Goal: Information Seeking & Learning: Learn about a topic

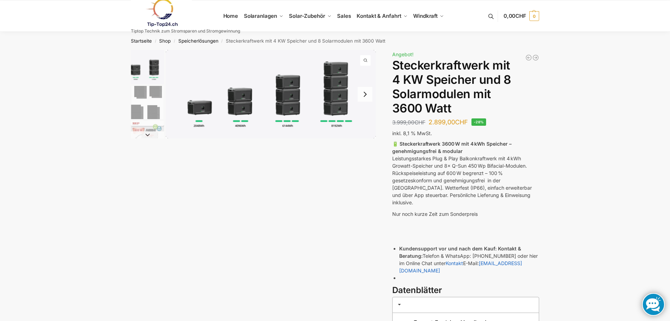
click at [331, 167] on div "Beschreibung Zusätzliche Informationen 3.999,00 CHF Ursprünglicher Preis war: 3…" at bounding box center [335, 228] width 438 height 357
click at [208, 40] on link "Speicherlösungen" at bounding box center [198, 41] width 40 height 6
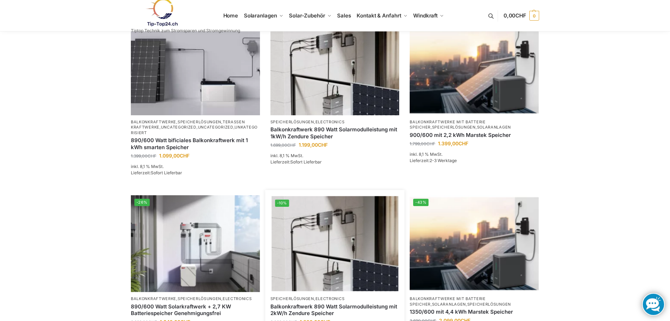
scroll to position [142, 0]
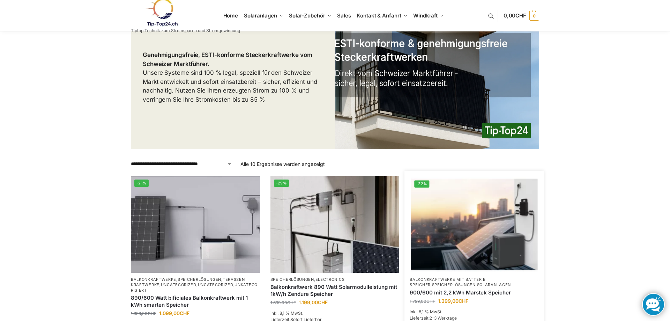
scroll to position [0, 0]
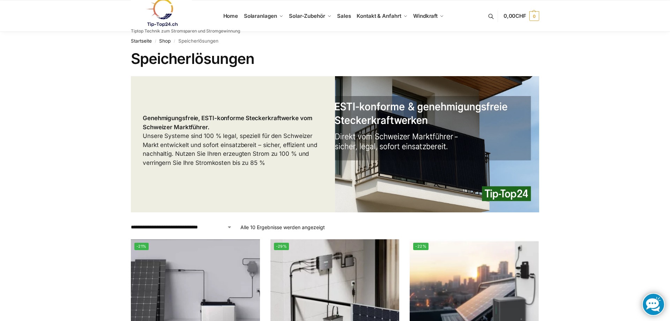
click at [160, 17] on img at bounding box center [161, 13] width 61 height 28
